Goal: Check status: Check status

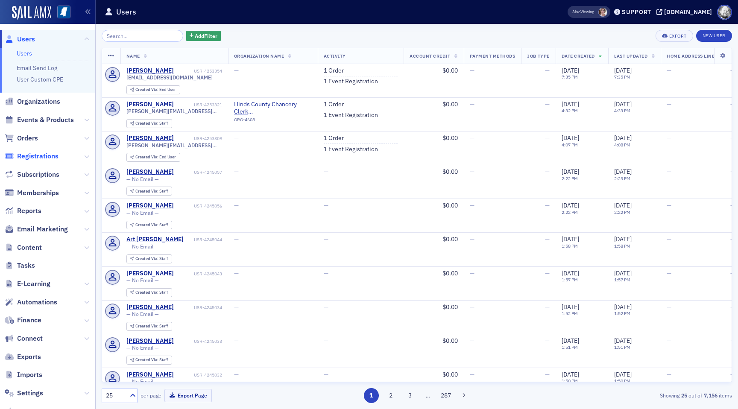
click at [49, 157] on span "Registrations" at bounding box center [37, 156] width 41 height 9
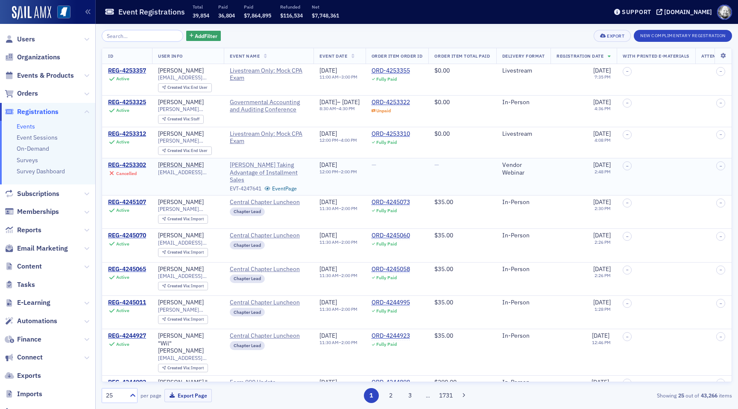
click at [247, 170] on span "[PERSON_NAME] Taking Advantage of Installment Sales" at bounding box center [269, 172] width 78 height 23
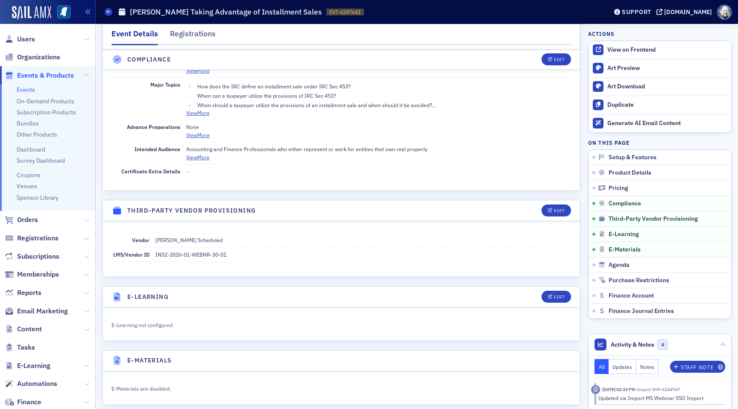
scroll to position [1026, 0]
drag, startPoint x: 155, startPoint y: 252, endPoint x: 245, endPoint y: 252, distance: 90.1
click at [245, 252] on div "LMS/Vendor ID INS2-2026-01-WEBNR-30-01" at bounding box center [341, 253] width 457 height 14
copy dd "INS2-2026-01-WEBNR-30-01"
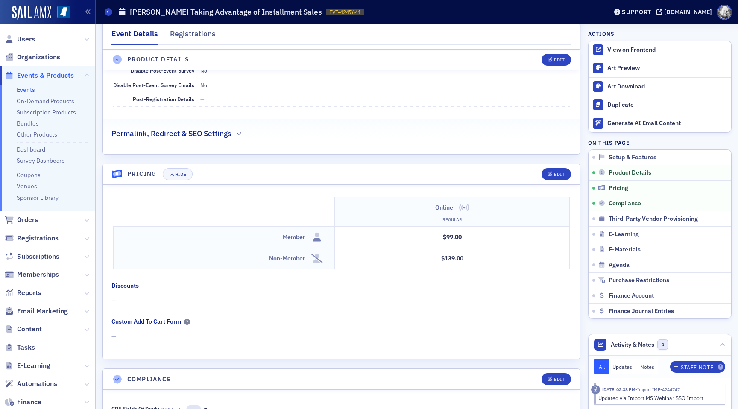
scroll to position [617, 0]
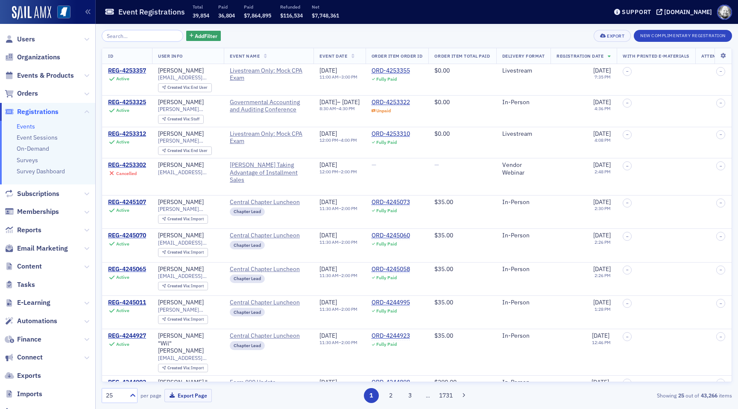
click at [403, 38] on div "Add Filter Export New Complimentary Registration" at bounding box center [417, 36] width 630 height 12
click at [127, 166] on div "REG-4253302" at bounding box center [127, 165] width 38 height 8
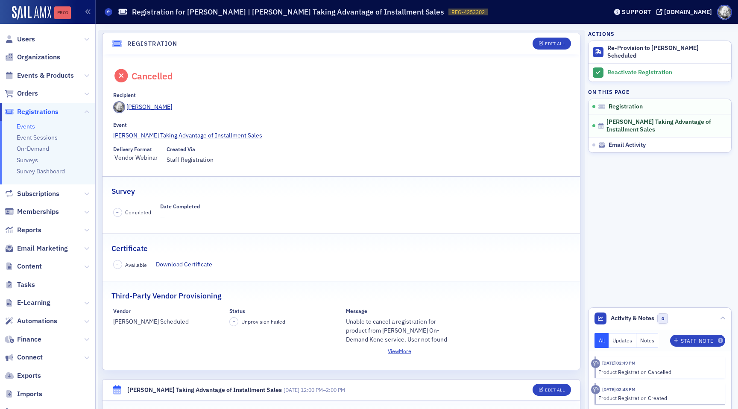
click at [63, 11] on div "Prod" at bounding box center [62, 12] width 17 height 7
